Goal: Transaction & Acquisition: Subscribe to service/newsletter

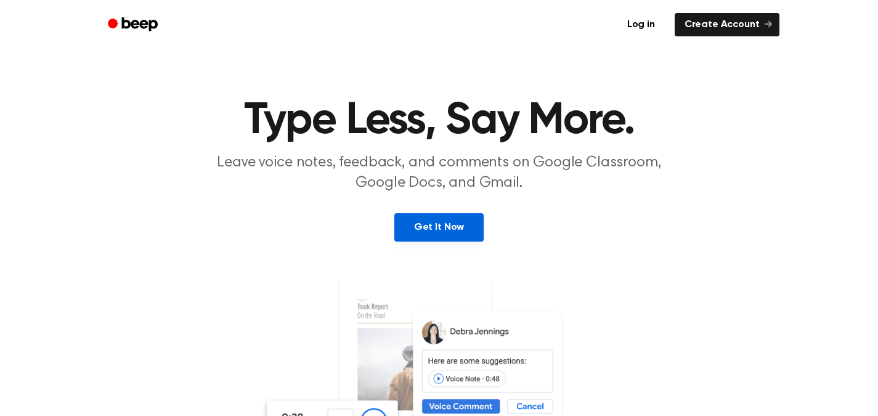
click at [449, 232] on link "Get It Now" at bounding box center [439, 227] width 89 height 28
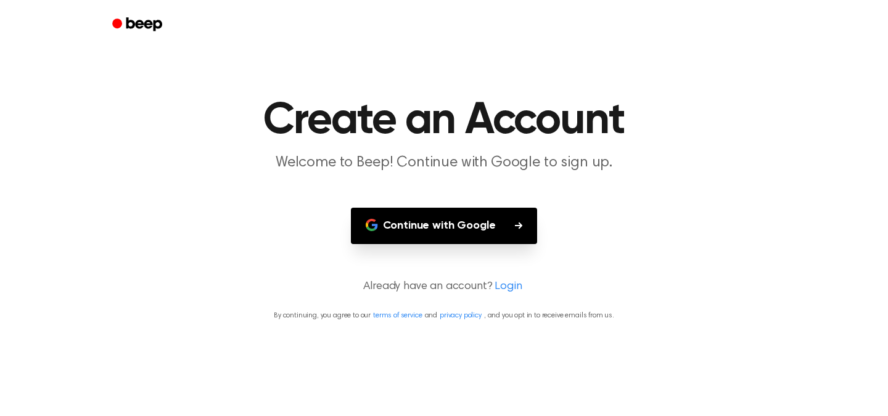
click at [454, 230] on button "Continue with Google" at bounding box center [444, 226] width 187 height 36
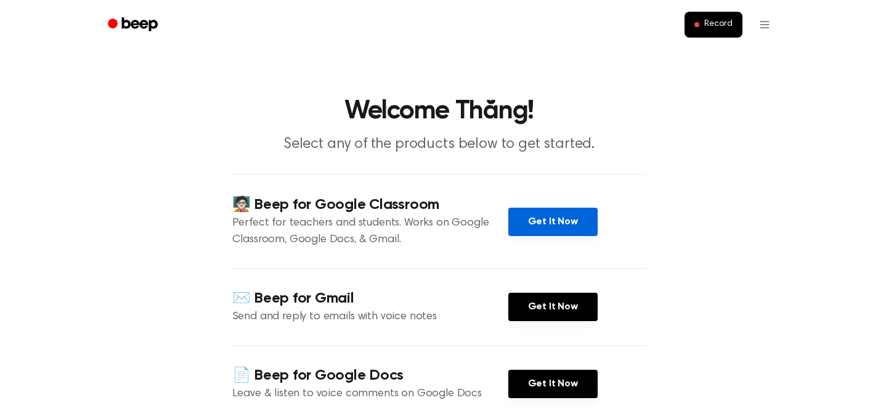
click at [529, 218] on link "Get It Now" at bounding box center [553, 222] width 89 height 28
